Goal: Task Accomplishment & Management: Complete application form

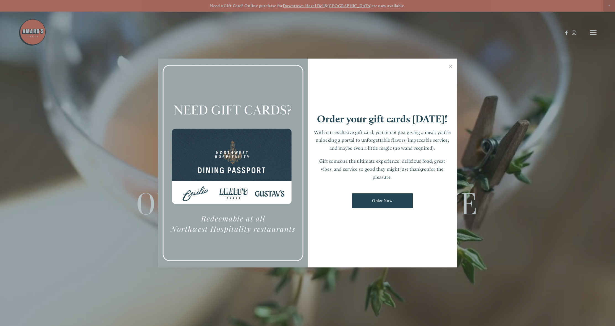
click at [449, 69] on link "Close" at bounding box center [450, 66] width 11 height 15
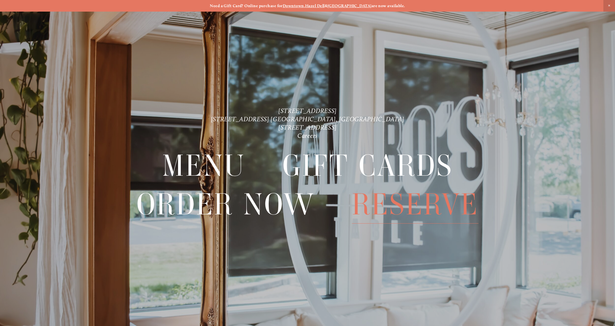
scroll to position [12, 0]
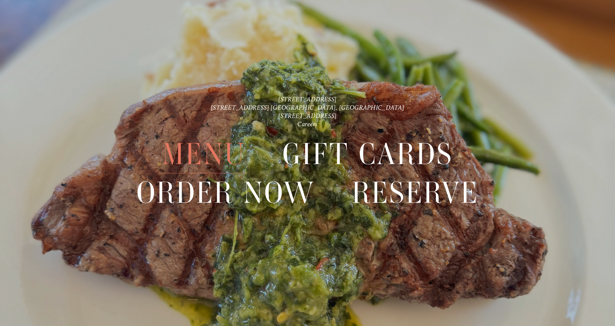
click at [231, 149] on span "Menu" at bounding box center [203, 154] width 83 height 38
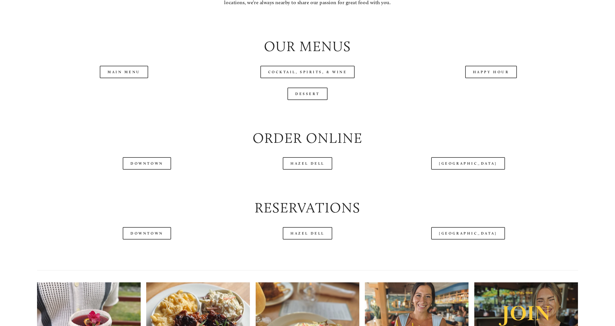
scroll to position [715, 0]
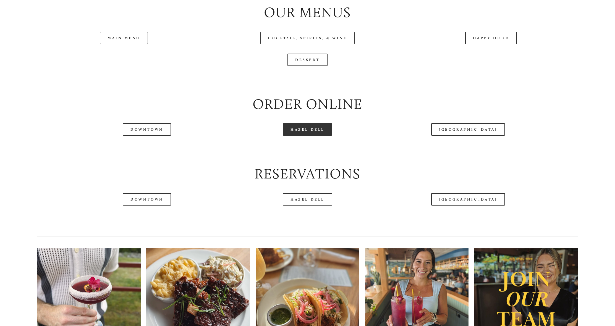
click at [295, 136] on link "Hazel Dell" at bounding box center [307, 129] width 49 height 12
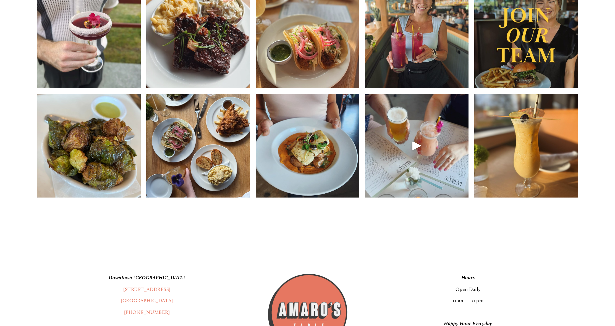
scroll to position [1240, 0]
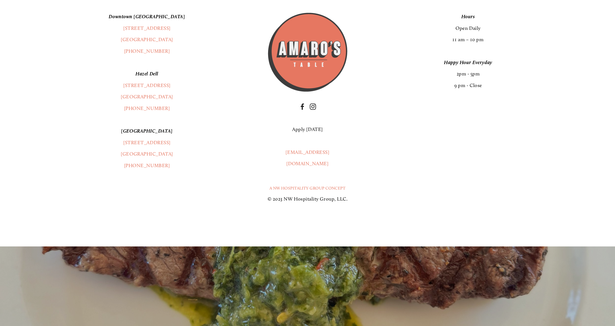
click at [314, 132] on link "Apply [DATE]" at bounding box center [307, 129] width 30 height 6
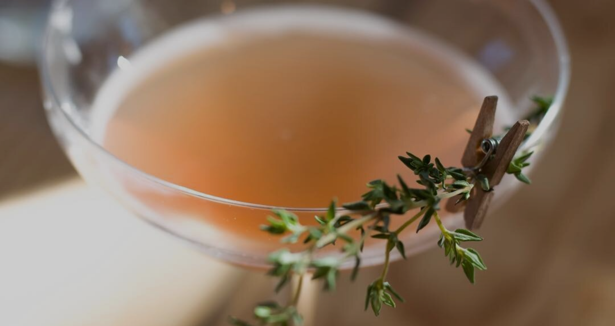
scroll to position [12, 0]
